Goal: Use online tool/utility: Use online tool/utility

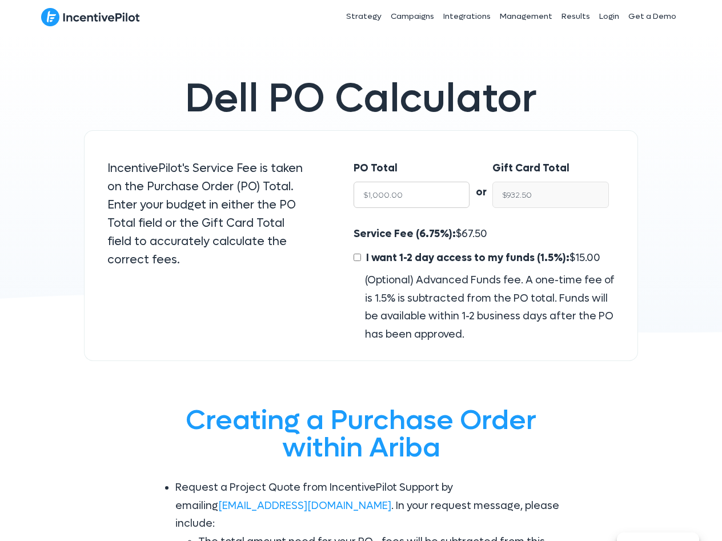
click at [416, 194] on input "$1,000.00" at bounding box center [412, 195] width 117 height 26
paste input "16,5"
type input "16,500"
type input "$15,386.25"
click at [532, 190] on input "$15,386.25" at bounding box center [550, 195] width 117 height 26
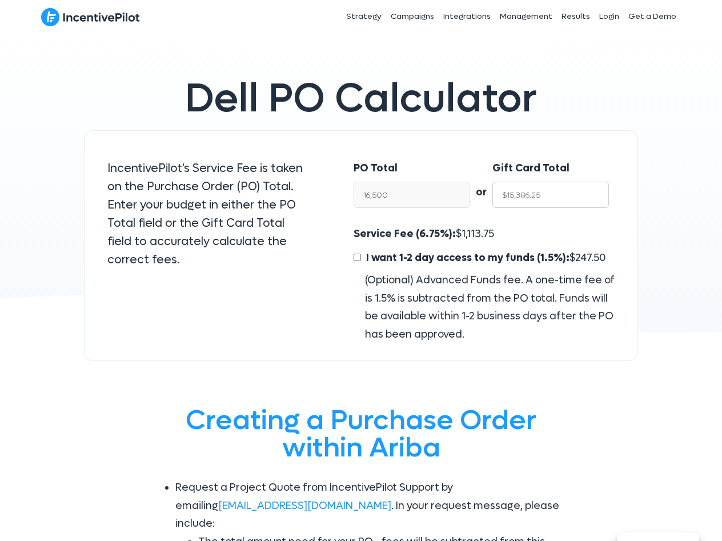
click at [532, 190] on input "$15,386.25" at bounding box center [550, 195] width 117 height 26
click at [471, 232] on span "1,113.75" at bounding box center [477, 233] width 33 height 13
click at [398, 196] on input "$16,500.00" at bounding box center [412, 195] width 117 height 26
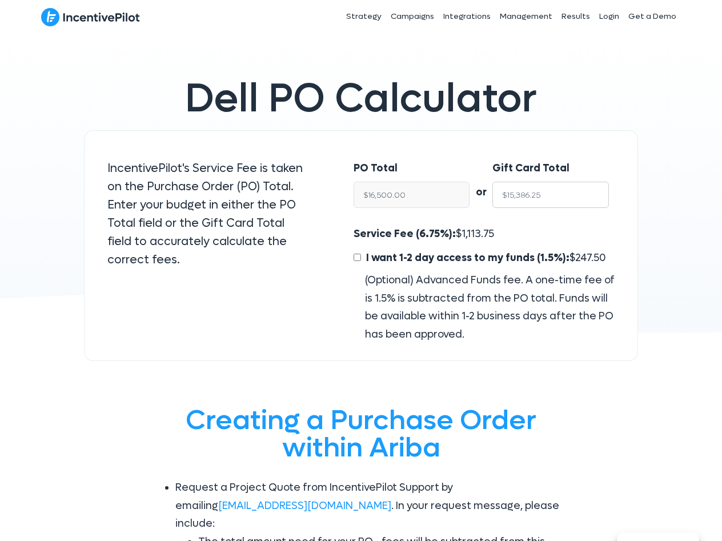
click at [535, 193] on input "$15,386.25" at bounding box center [550, 195] width 117 height 26
click at [477, 231] on span "1,113.75" at bounding box center [477, 233] width 33 height 13
copy span "1,113.75"
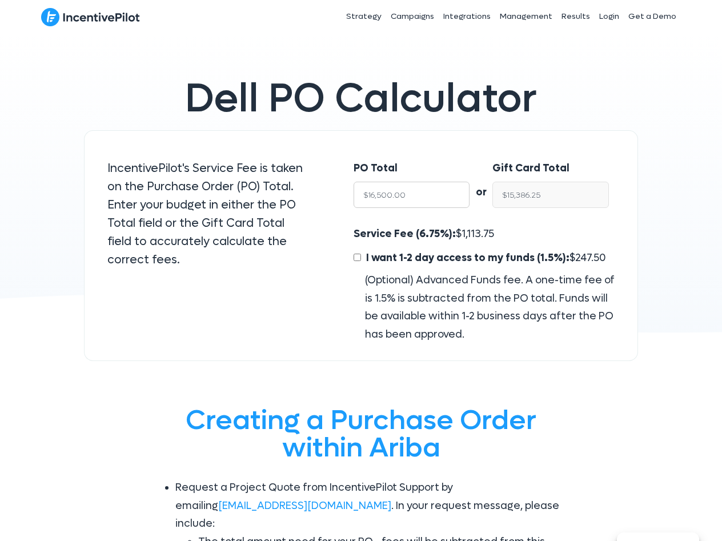
click at [415, 193] on input "$16,500.00" at bounding box center [412, 195] width 117 height 26
paste input "53,25"
type input "53,250"
type input "$49,655.62"
click at [460, 145] on div "PO Total 53,250 or Gift Card Total $49,655.62 Service Fee (6.75%): $ 3,594.38 I…" at bounding box center [484, 245] width 307 height 231
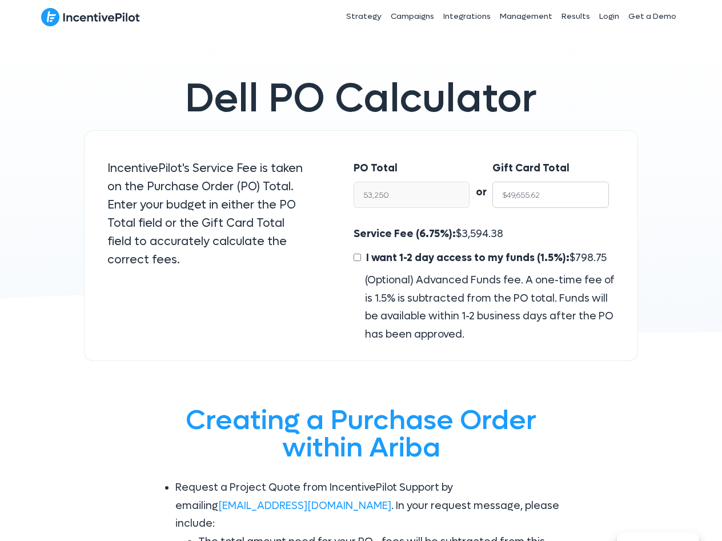
click at [536, 196] on input "$49,655.62" at bounding box center [550, 195] width 117 height 26
type input "$53,249.99"
click at [462, 231] on span "3,594.37" at bounding box center [481, 233] width 41 height 13
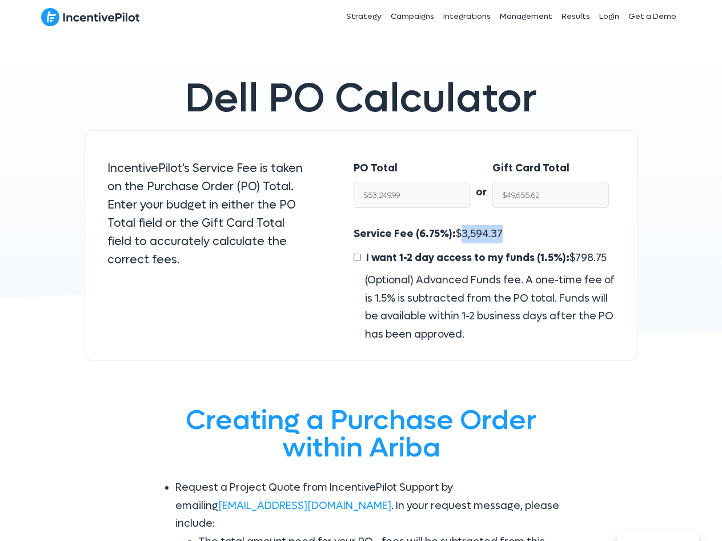
copy span "3,594.37"
click at [515, 200] on input "$49,655.62" at bounding box center [550, 195] width 117 height 26
click at [469, 234] on span "3,594.37" at bounding box center [481, 233] width 41 height 13
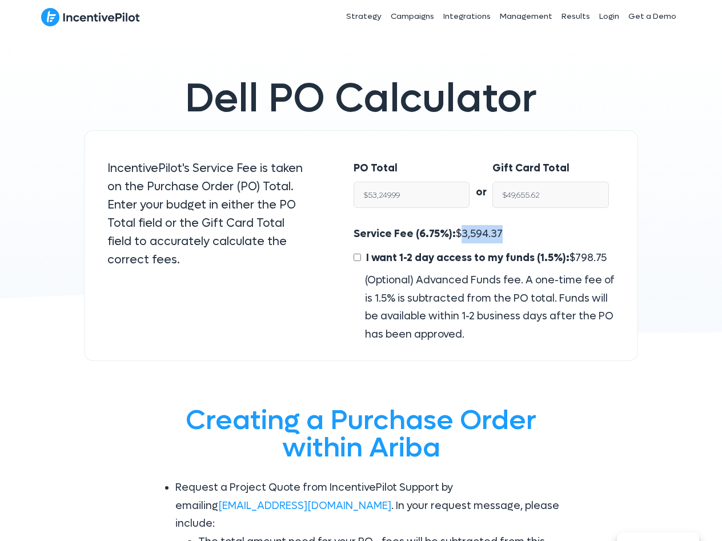
copy span "3,594.37"
click at [559, 192] on input "$49,655.62" at bounding box center [550, 195] width 117 height 26
click at [408, 188] on input "$53,249.99" at bounding box center [412, 195] width 117 height 26
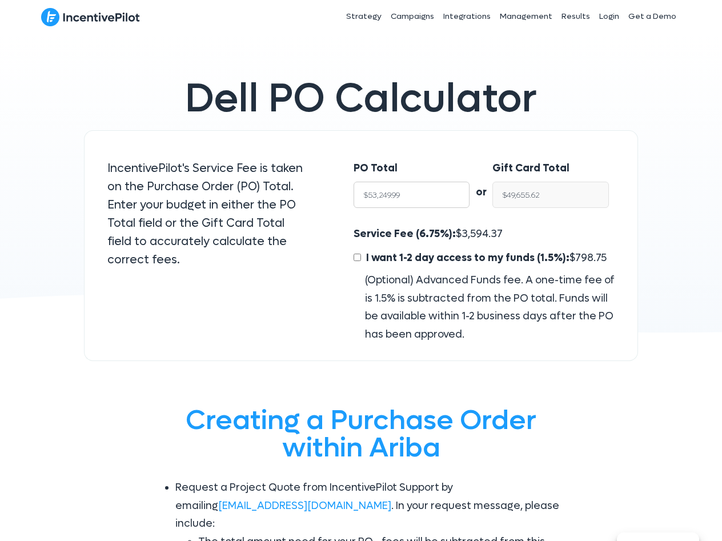
click at [407, 198] on input "$53,249.99" at bounding box center [412, 195] width 117 height 26
